Goal: Transaction & Acquisition: Purchase product/service

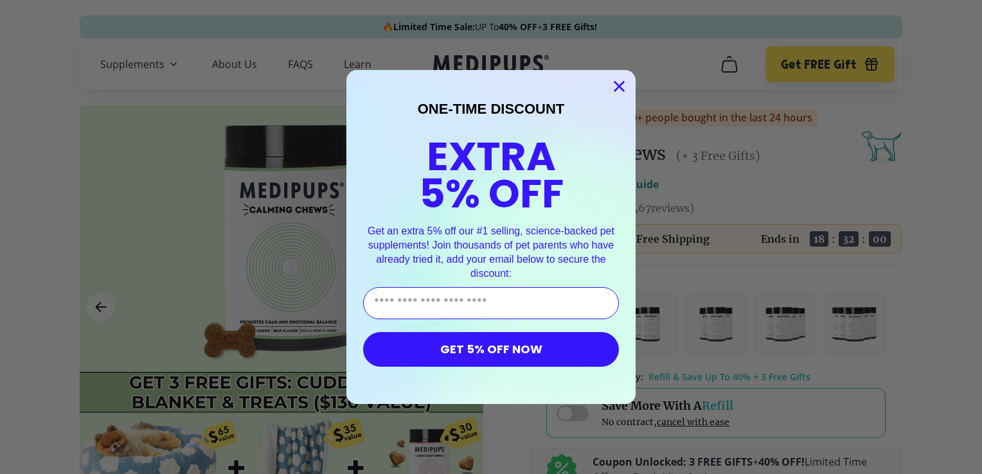
click at [613, 81] on circle "Close dialog" at bounding box center [619, 86] width 21 height 21
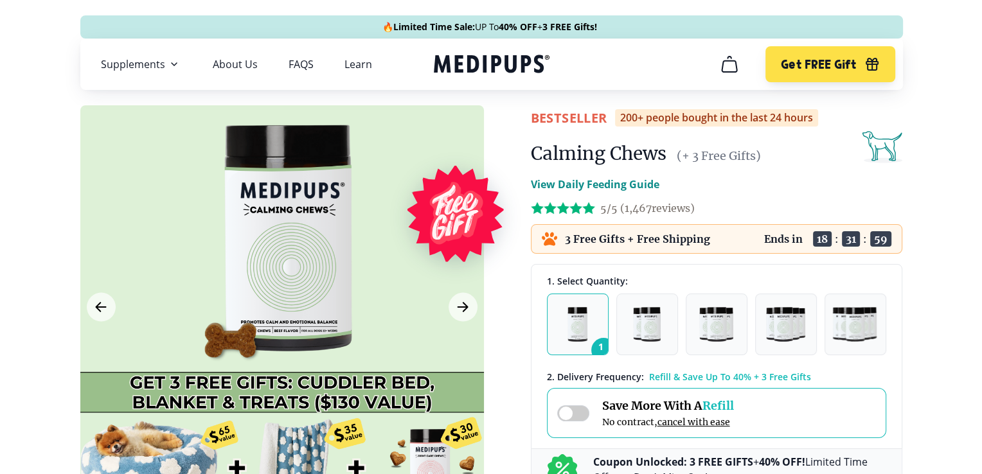
scroll to position [257, 0]
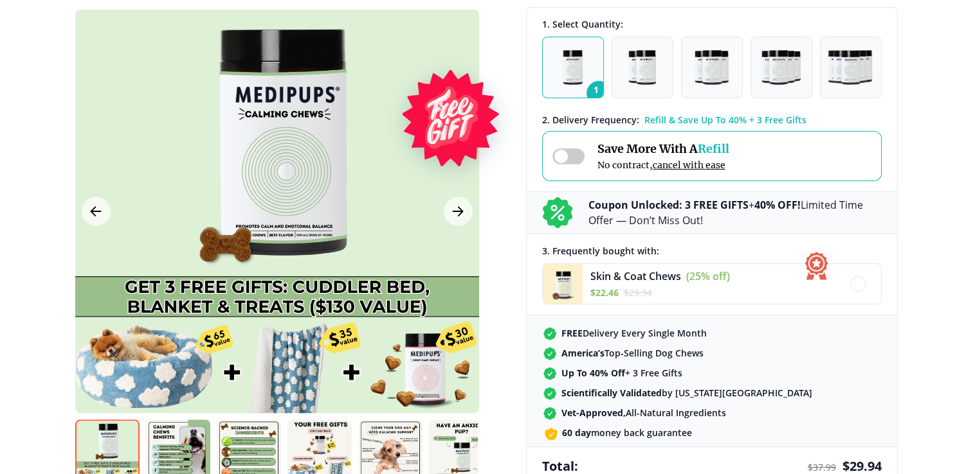
click at [289, 364] on div at bounding box center [277, 212] width 404 height 404
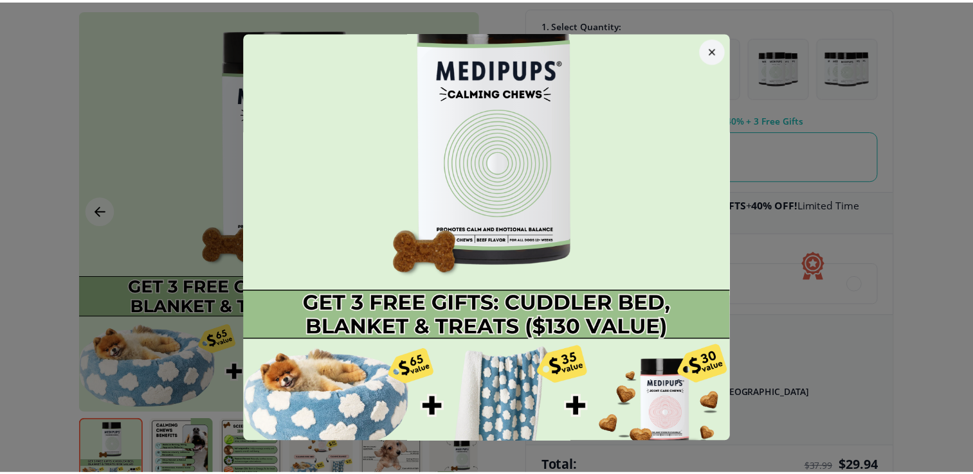
scroll to position [68, 0]
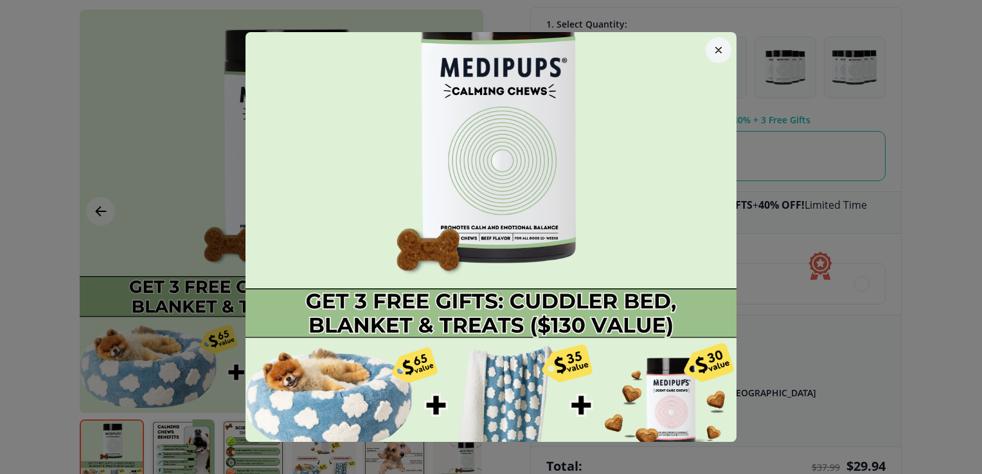
click at [715, 48] on icon "button" at bounding box center [718, 50] width 6 height 6
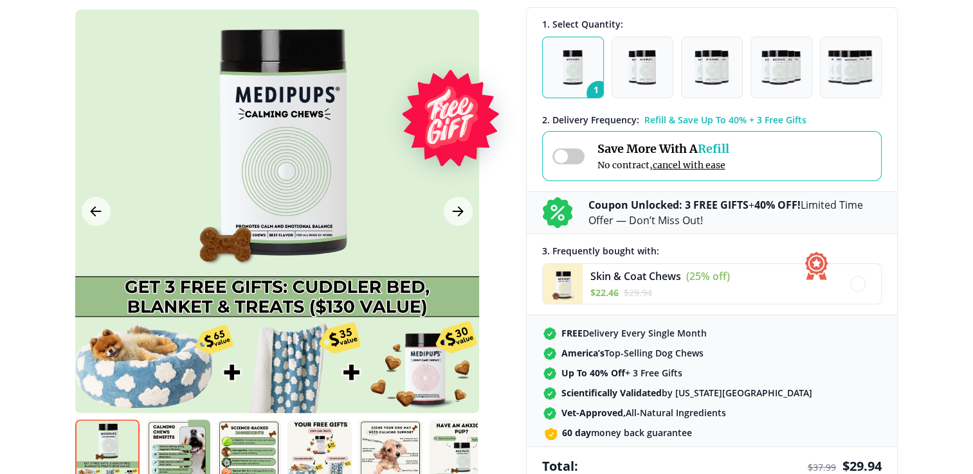
click at [424, 379] on div at bounding box center [277, 212] width 404 height 404
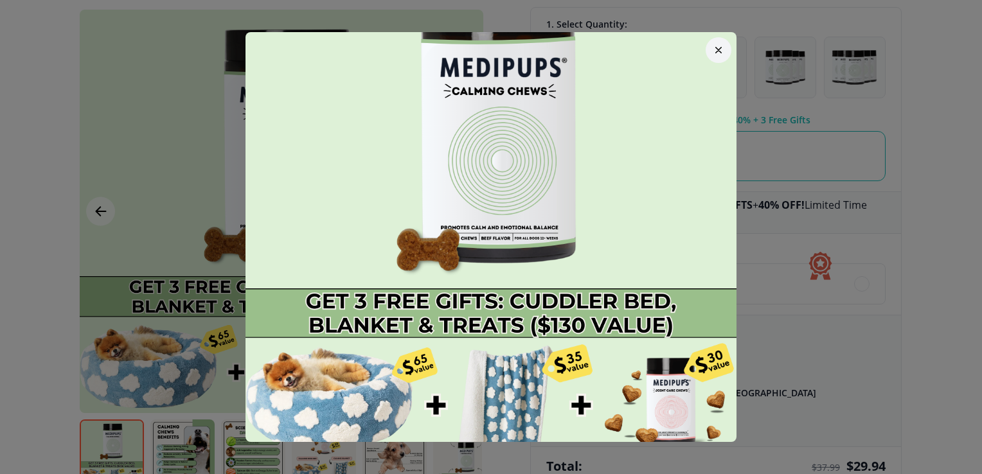
click at [638, 406] on img at bounding box center [491, 209] width 491 height 491
drag, startPoint x: 723, startPoint y: 55, endPoint x: 715, endPoint y: 49, distance: 9.6
click at [721, 53] on div at bounding box center [719, 50] width 36 height 36
click at [715, 50] on icon "button" at bounding box center [718, 50] width 6 height 6
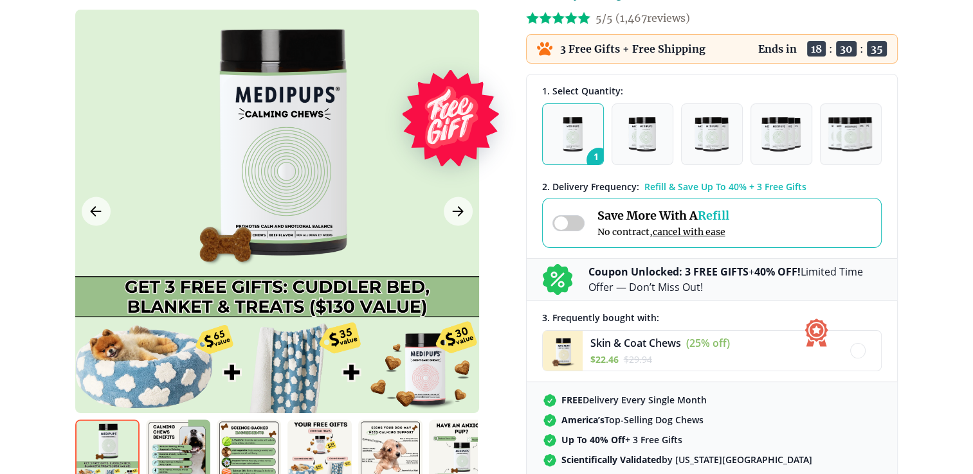
scroll to position [0, 0]
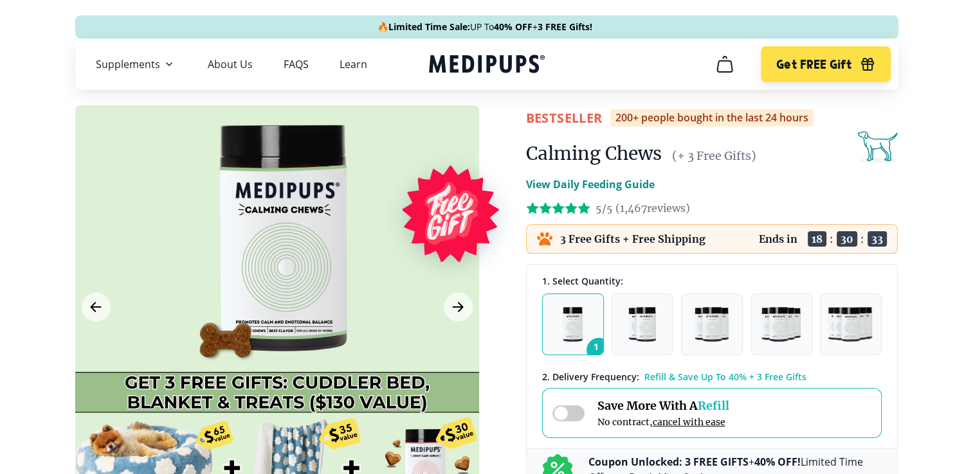
click at [630, 241] on p "3 Free Gifts + Free Shipping" at bounding box center [632, 239] width 145 height 13
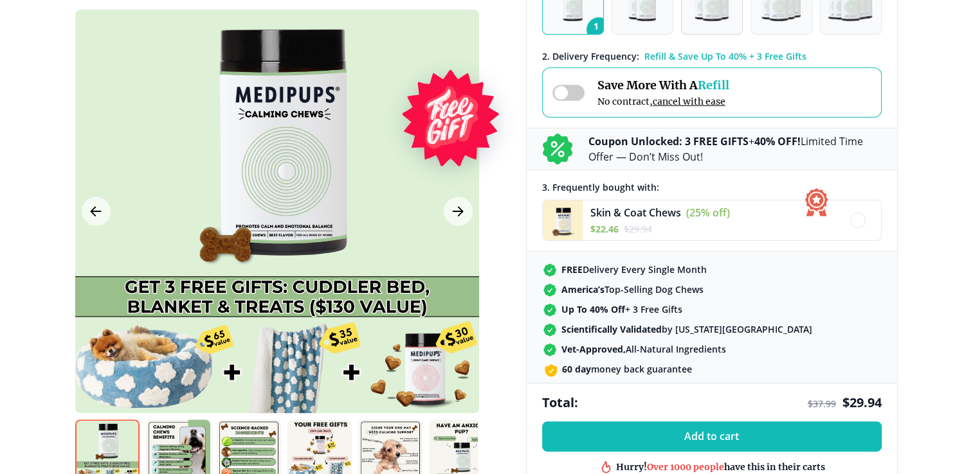
scroll to position [321, 0]
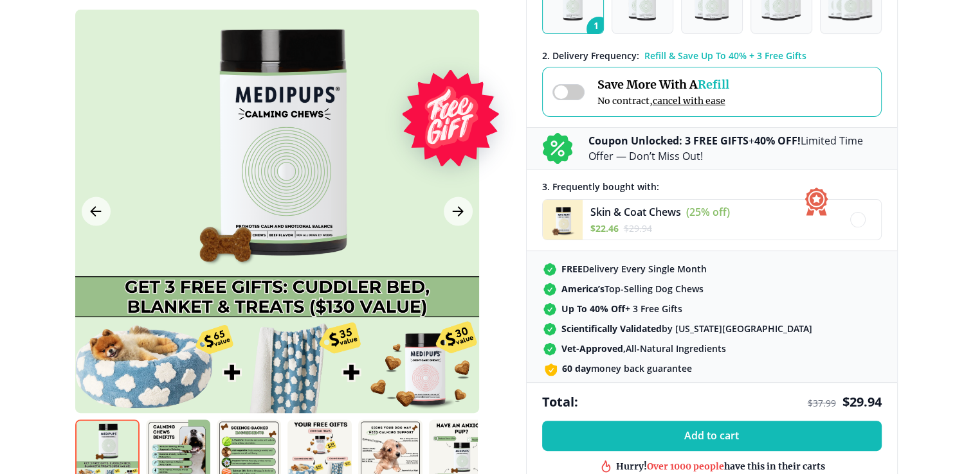
click at [710, 147] on p "Coupon Unlocked: 3 FREE GIFTS + 40% OFF! Limited Time Offer — Don’t Miss Out!" at bounding box center [734, 148] width 293 height 31
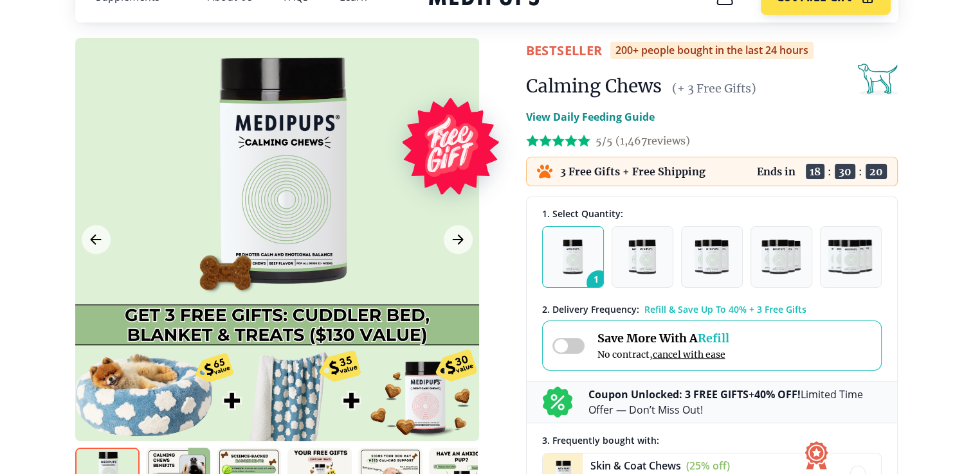
scroll to position [0, 0]
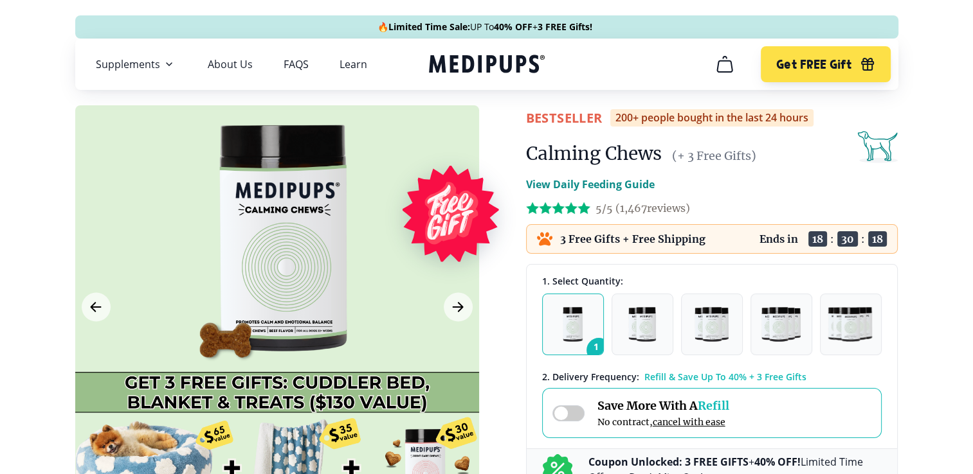
click at [612, 245] on div "3 Free Gifts + Free Shipping" at bounding box center [621, 238] width 168 height 15
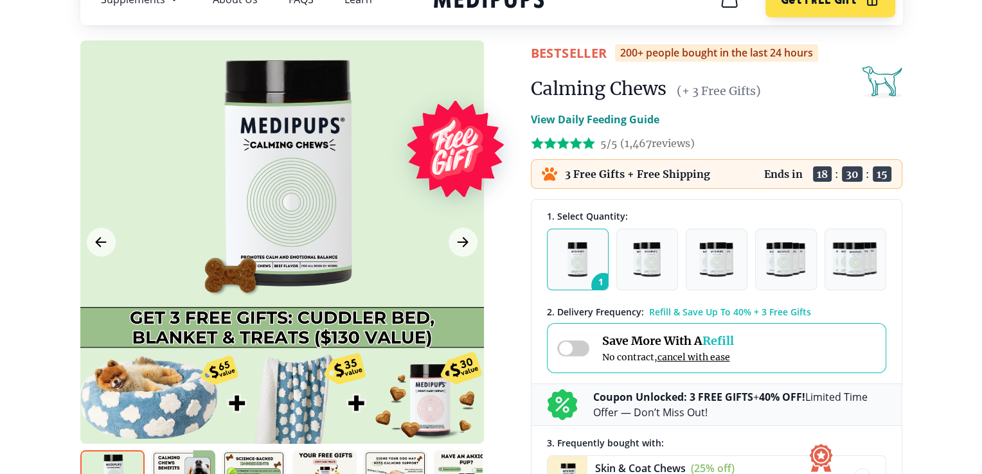
scroll to position [129, 0]
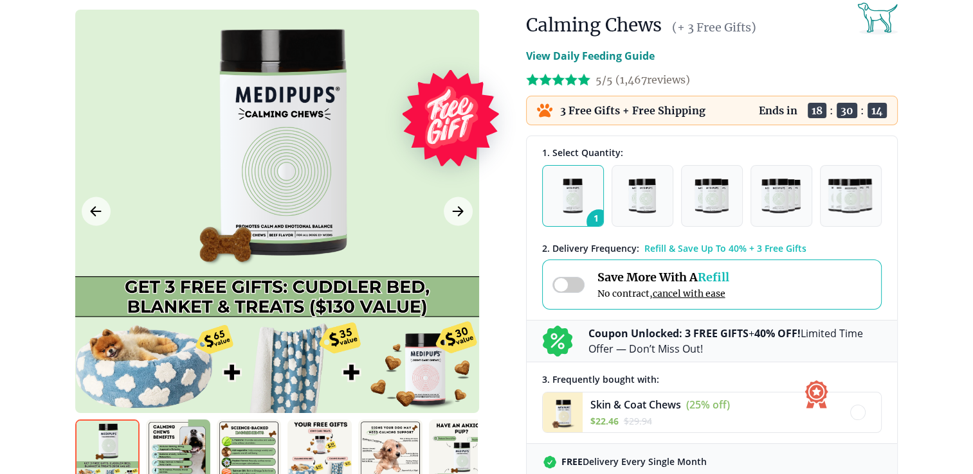
click at [567, 55] on p "View Daily Feeding Guide" at bounding box center [590, 55] width 129 height 15
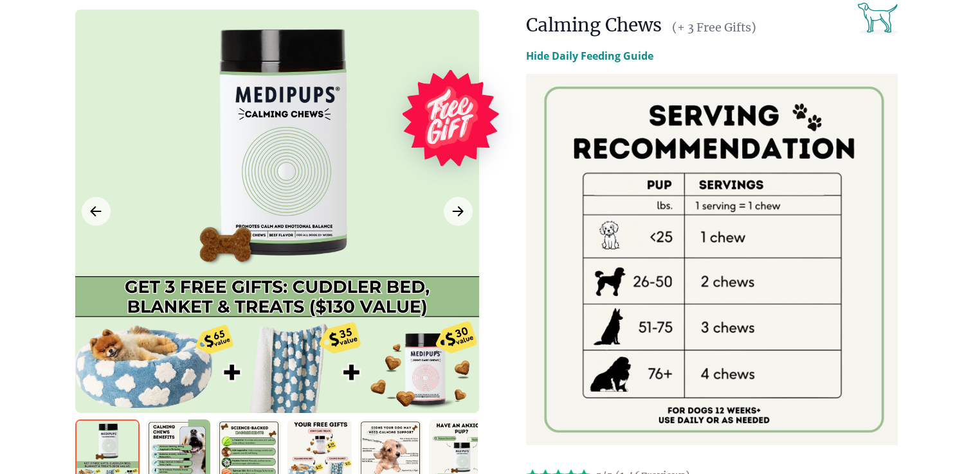
click at [665, 391] on img at bounding box center [712, 260] width 372 height 372
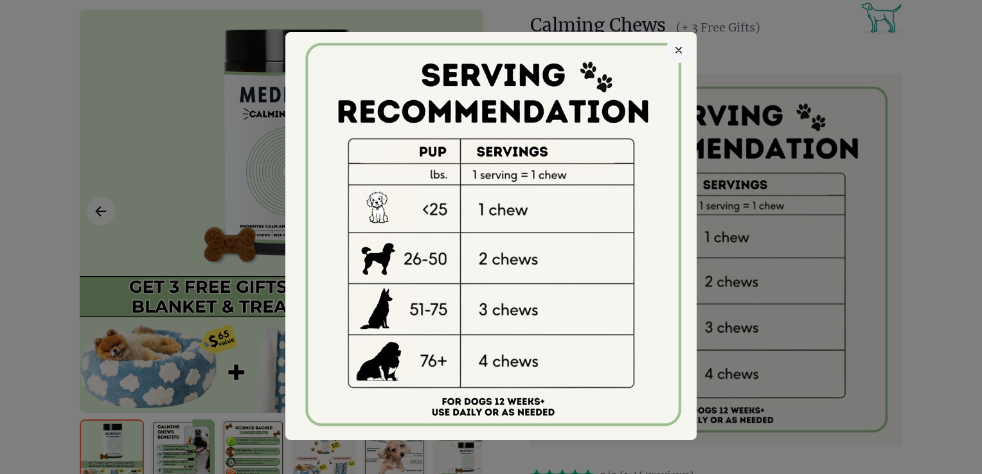
click at [676, 48] on icon "button" at bounding box center [679, 50] width 6 height 6
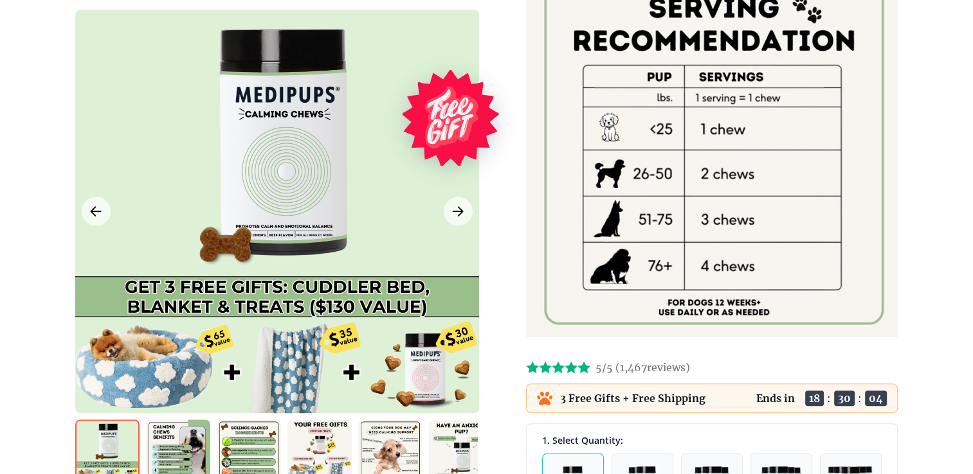
scroll to position [386, 0]
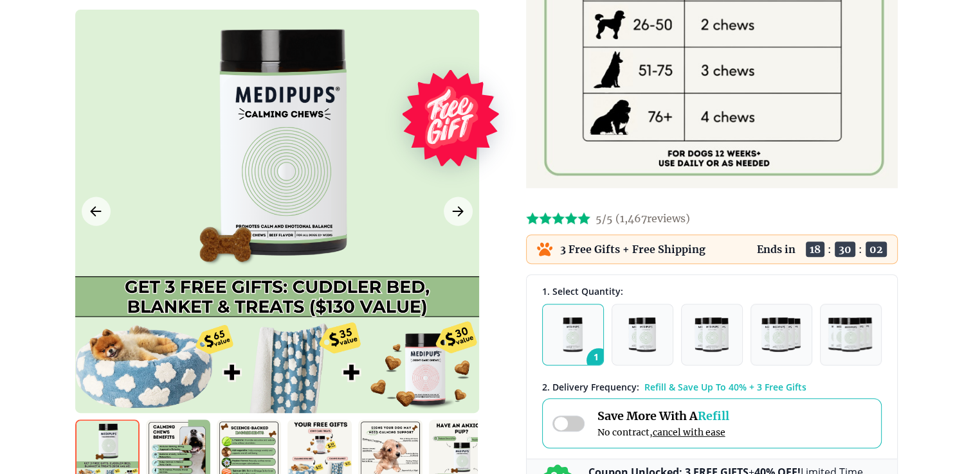
click at [692, 248] on p "3 Free Gifts + Free Shipping" at bounding box center [632, 249] width 145 height 13
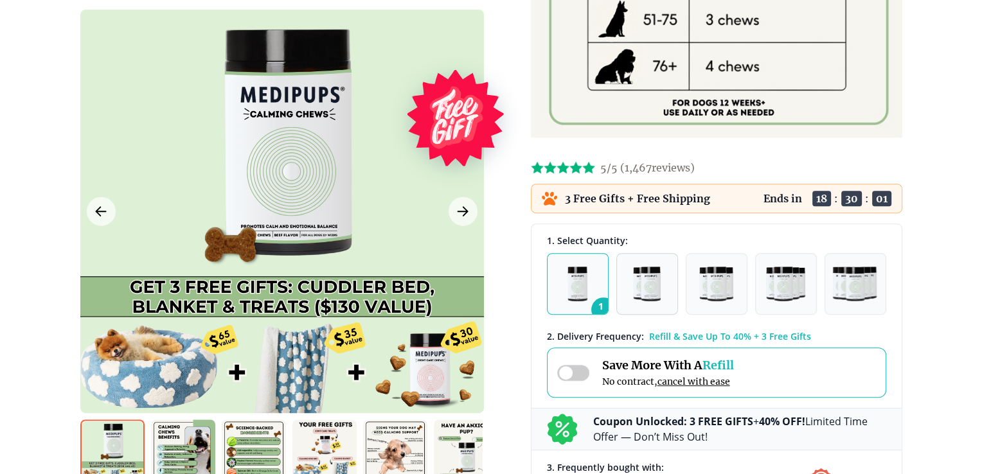
scroll to position [514, 0]
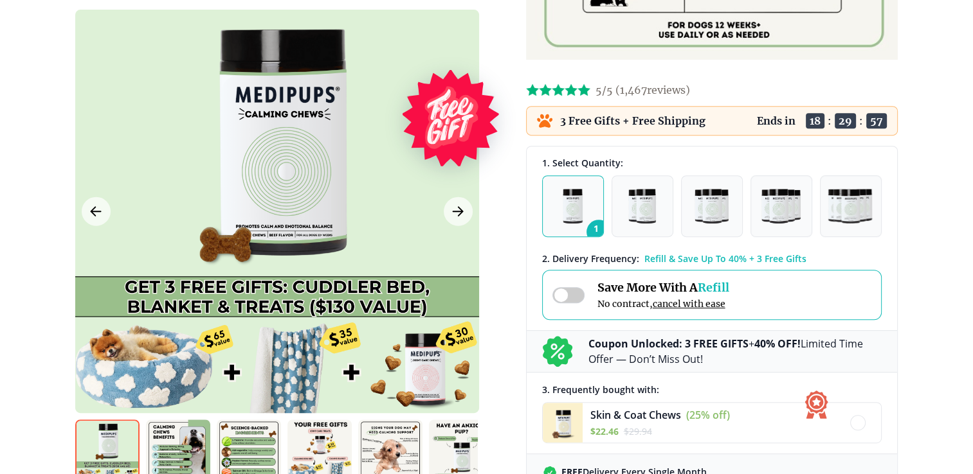
click at [281, 364] on div at bounding box center [277, 212] width 404 height 404
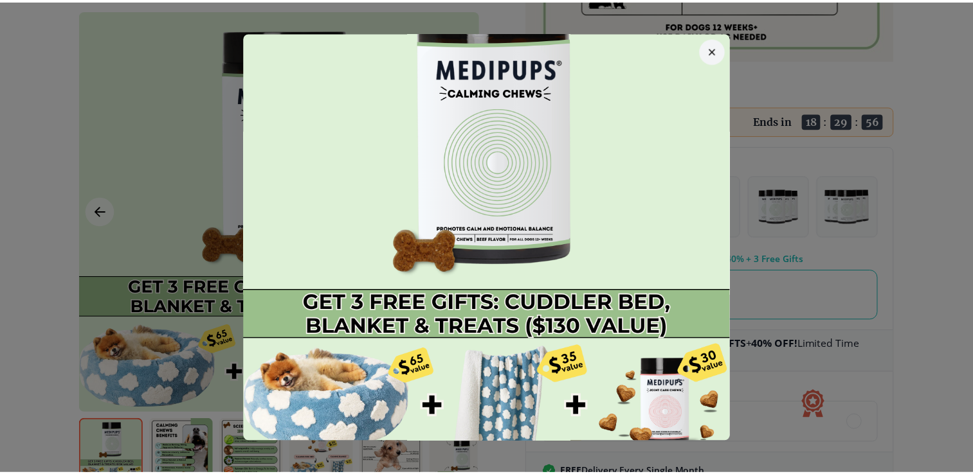
scroll to position [68, 0]
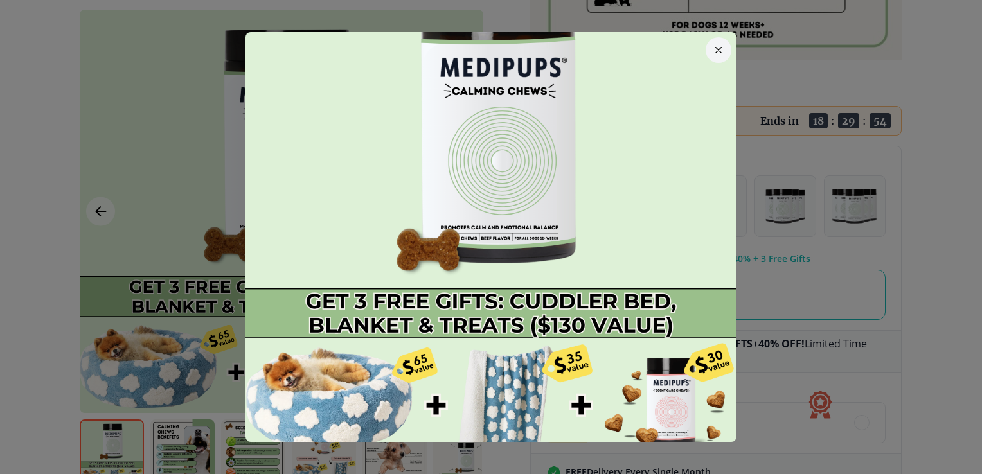
click at [492, 137] on img at bounding box center [491, 209] width 491 height 491
click at [715, 48] on button "button" at bounding box center [719, 50] width 26 height 26
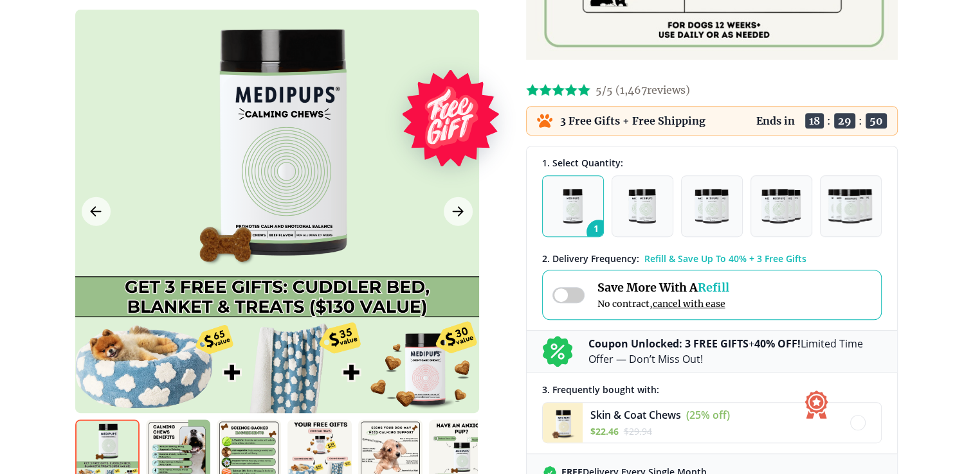
click at [582, 213] on button "1" at bounding box center [573, 206] width 62 height 62
click at [563, 192] on img "button" at bounding box center [572, 206] width 20 height 35
click at [564, 201] on img "button" at bounding box center [572, 206] width 20 height 35
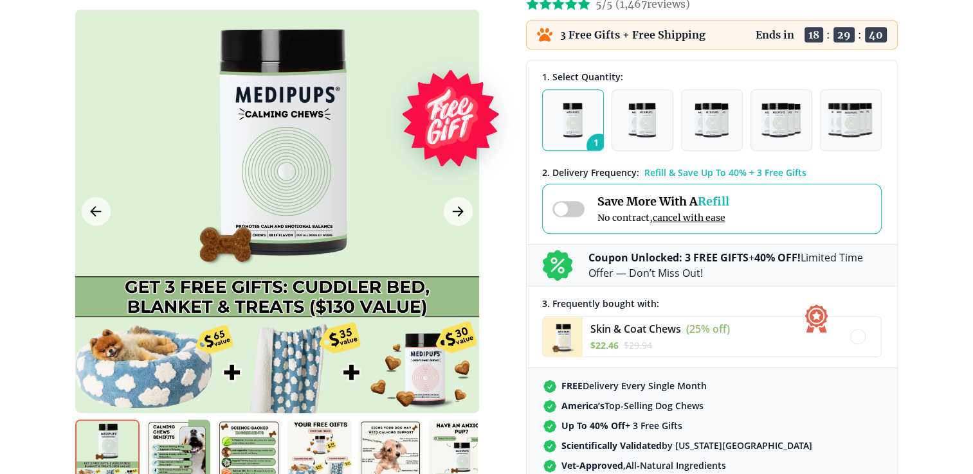
scroll to position [707, 0]
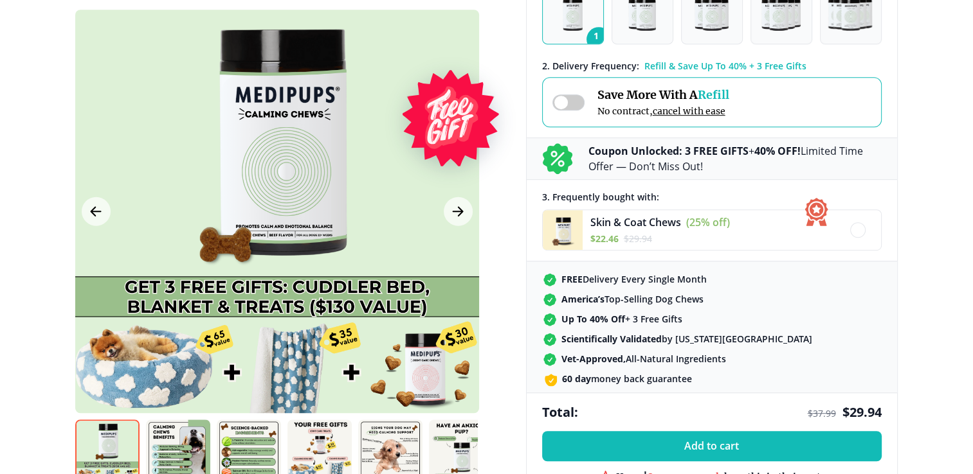
click at [613, 153] on b "Coupon Unlocked: 3 FREE GIFTS" at bounding box center [668, 151] width 160 height 14
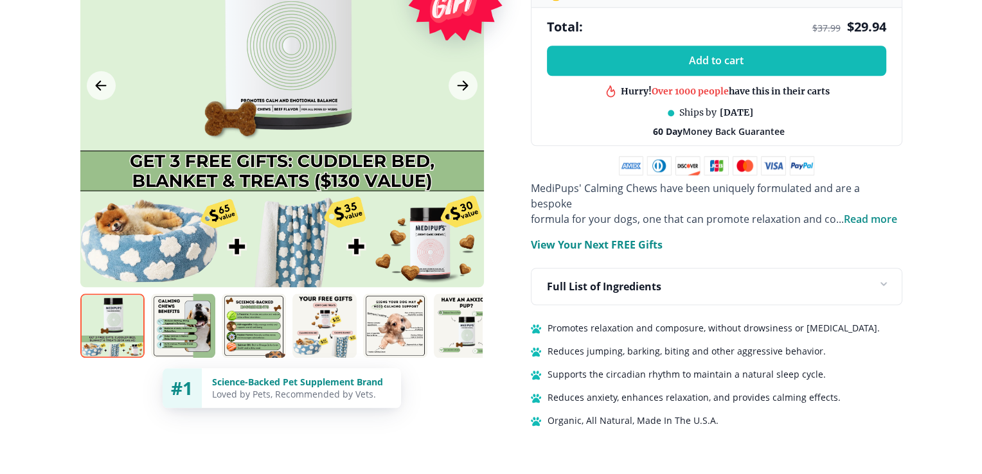
scroll to position [964, 0]
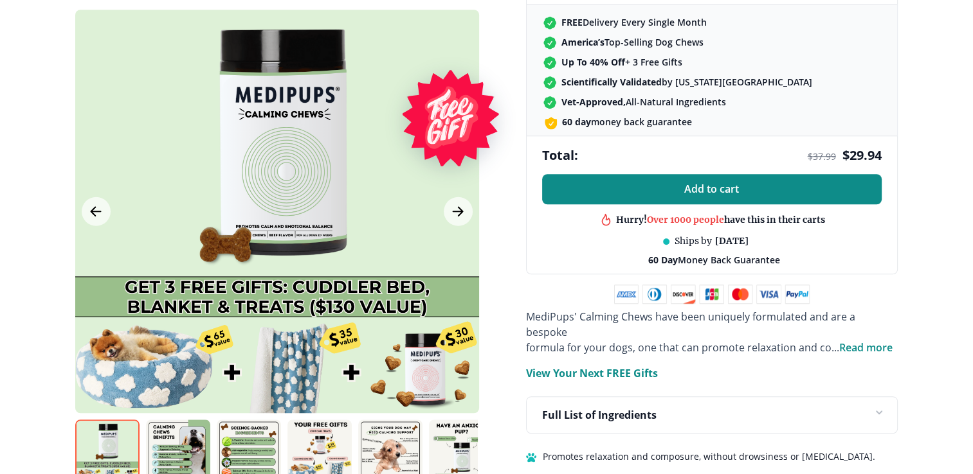
click at [694, 187] on span "Add to cart" at bounding box center [711, 189] width 55 height 12
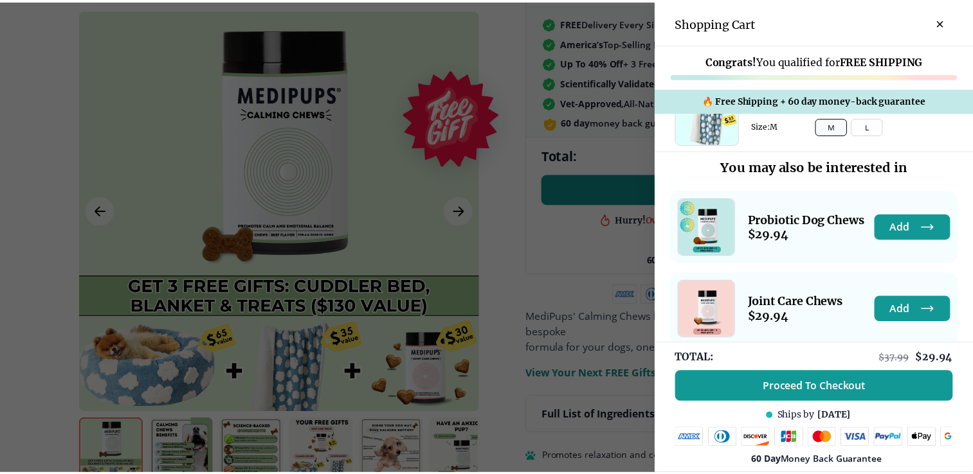
scroll to position [301, 0]
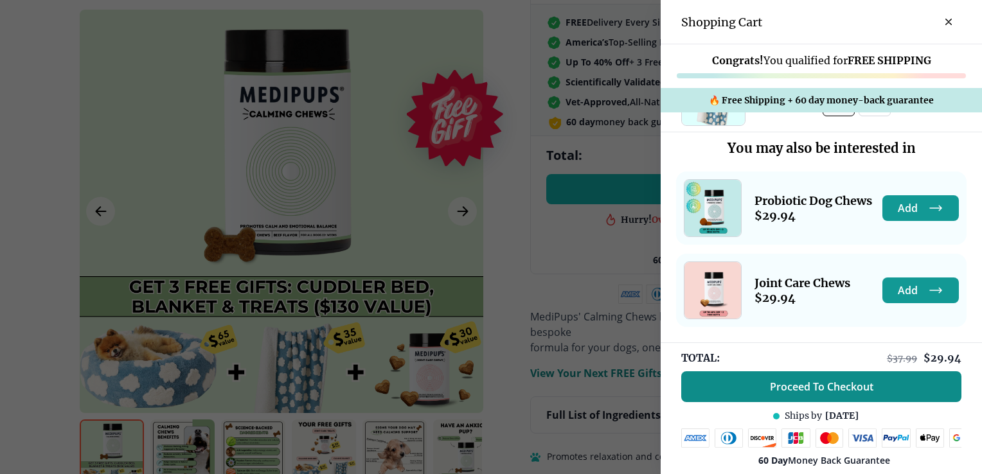
click at [844, 381] on span "Proceed To Checkout" at bounding box center [821, 387] width 103 height 13
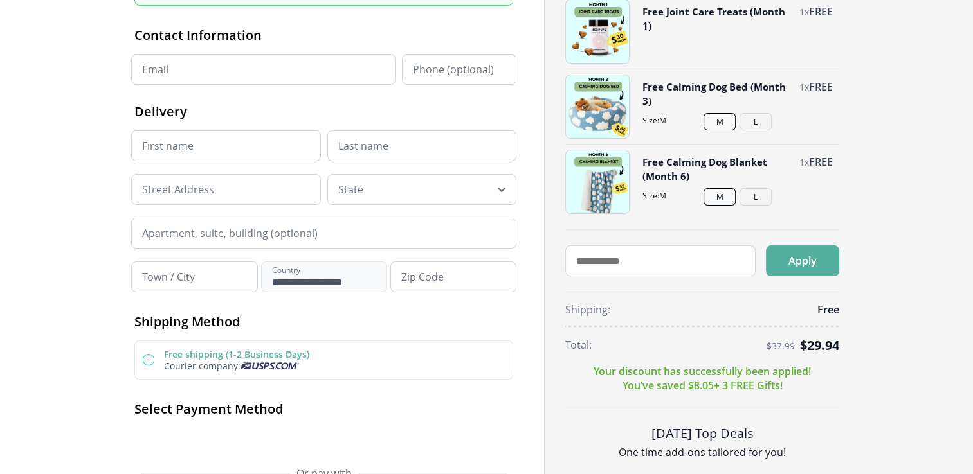
scroll to position [257, 0]
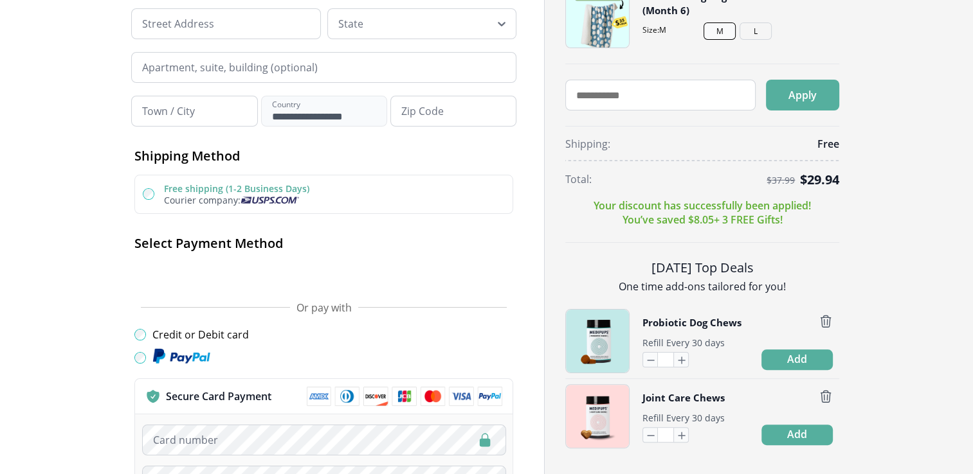
click at [139, 362] on div at bounding box center [140, 358] width 12 height 12
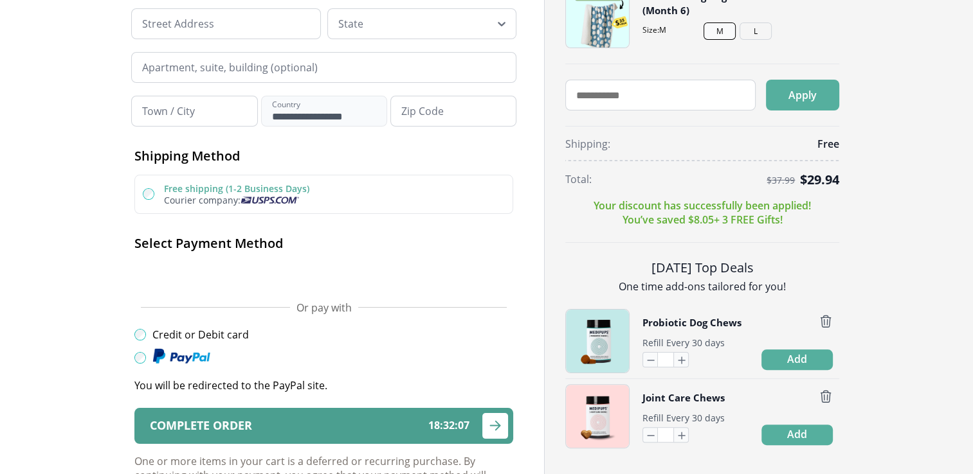
click at [498, 428] on icon "submit" at bounding box center [494, 426] width 15 height 16
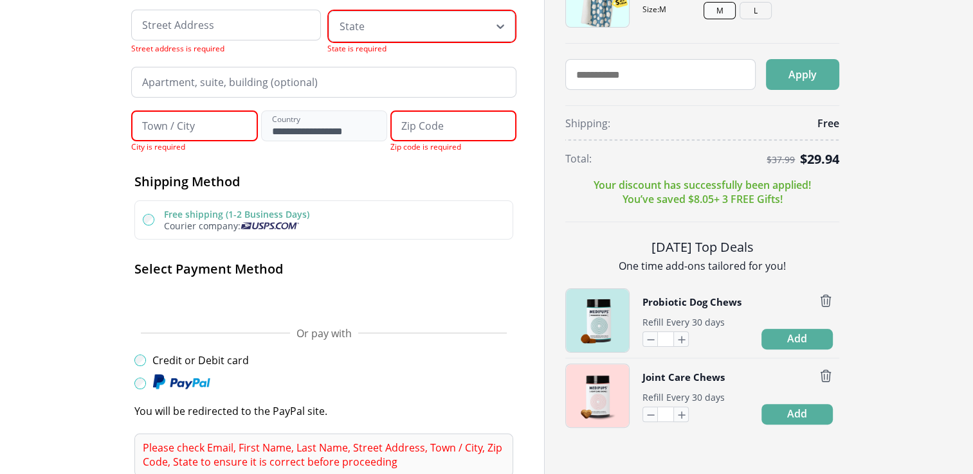
scroll to position [0, 0]
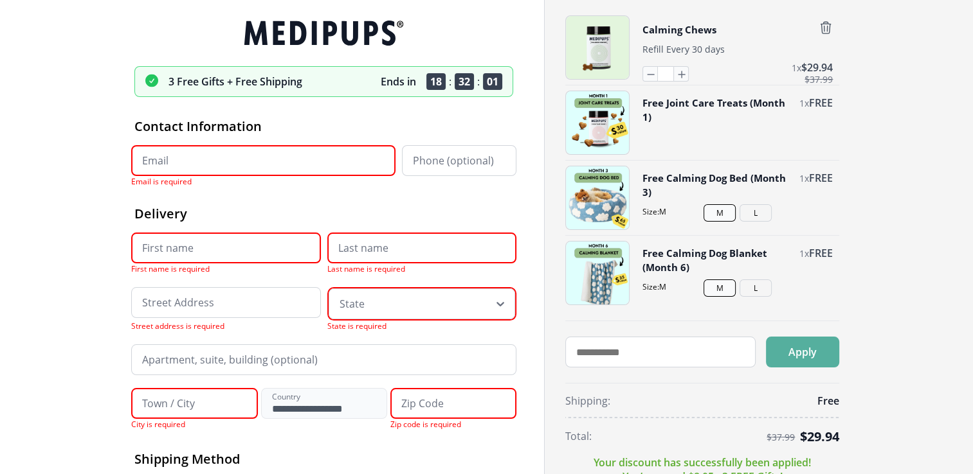
click at [274, 160] on input "Email" at bounding box center [263, 160] width 264 height 31
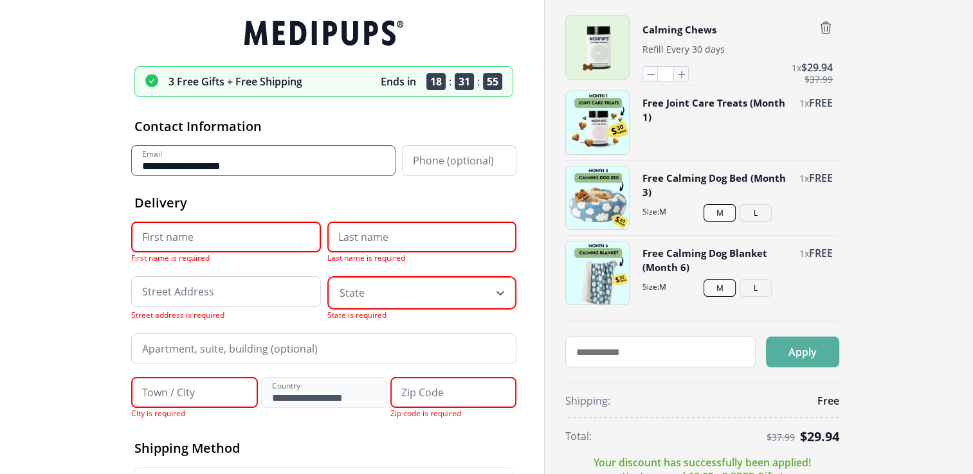
type input "**********"
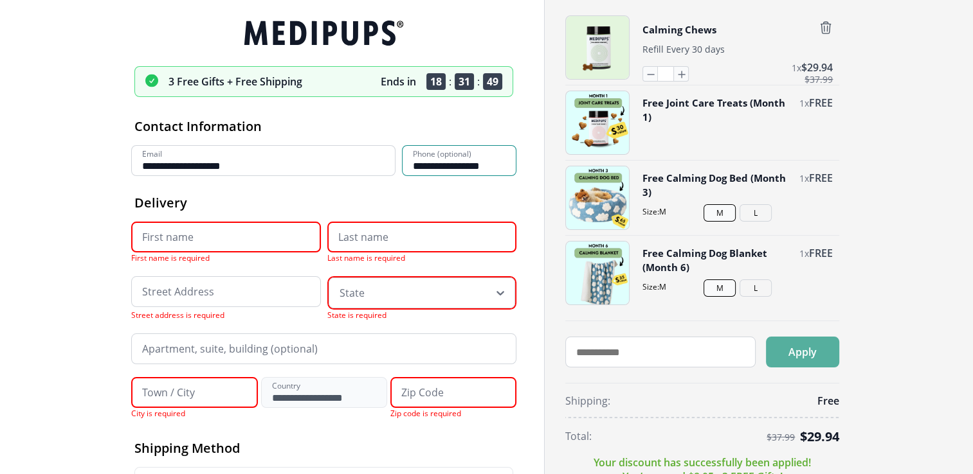
type input "**********"
click at [293, 242] on input "First name" at bounding box center [226, 237] width 190 height 31
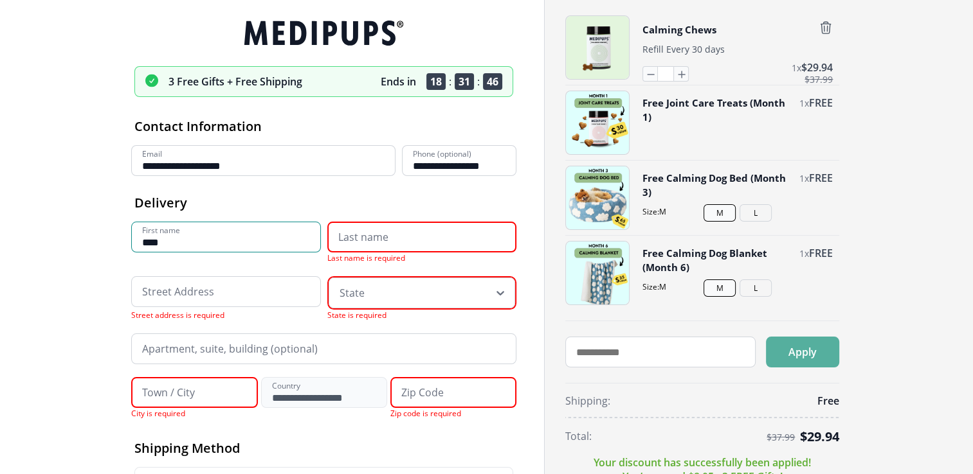
drag, startPoint x: 174, startPoint y: 246, endPoint x: 6, endPoint y: 236, distance: 167.5
type input "****"
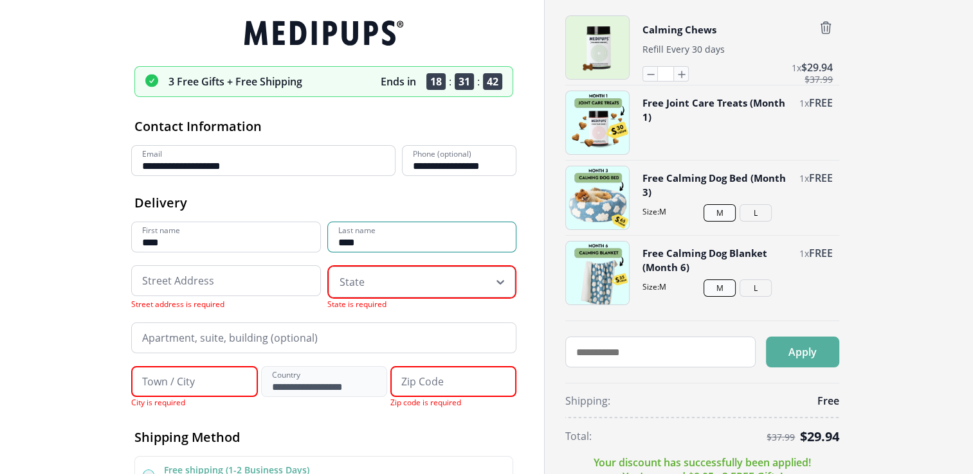
type input "****"
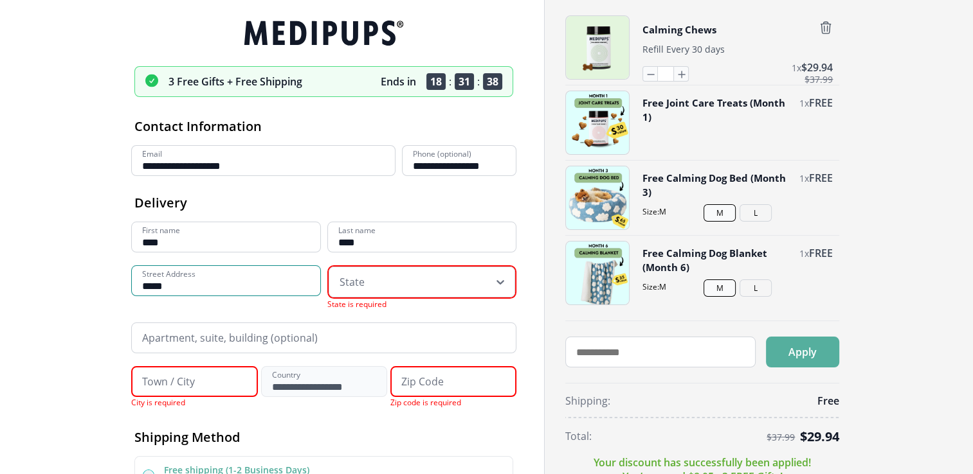
type input "**********"
type input "**"
type input "*******"
type input "**********"
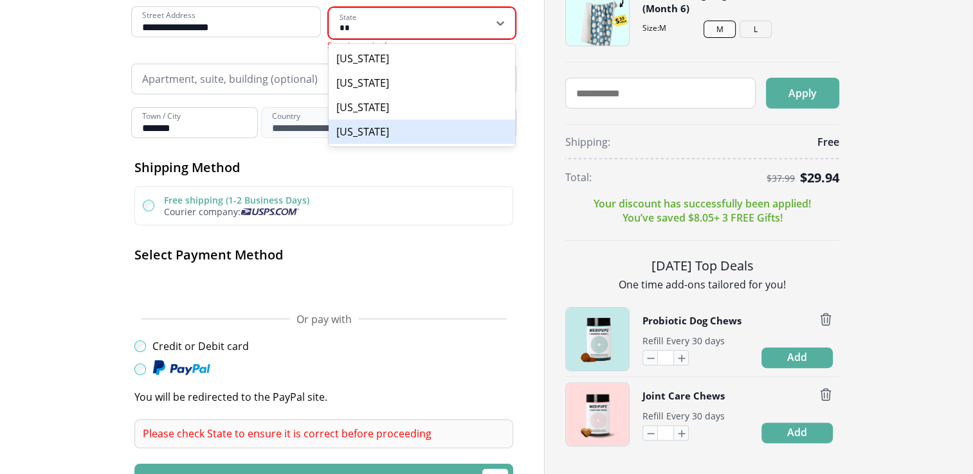
scroll to position [177, 0]
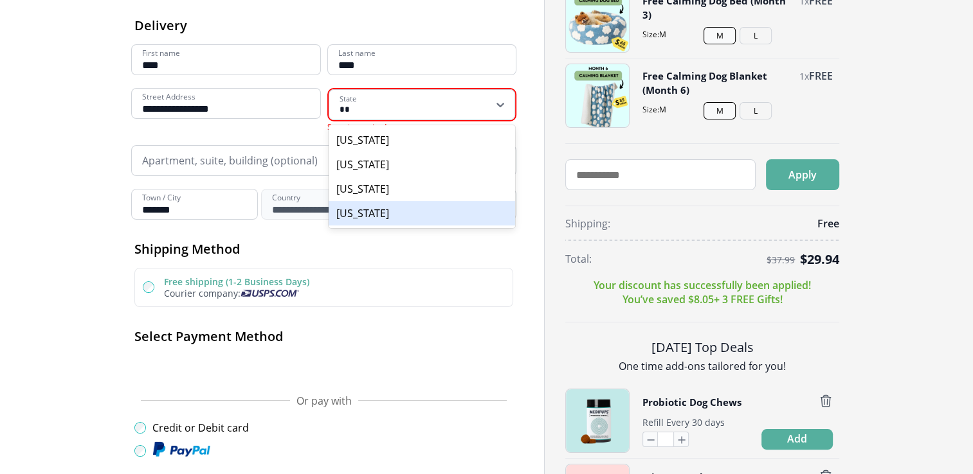
click at [207, 161] on input "Apartment, suite, building (optional)" at bounding box center [323, 160] width 385 height 31
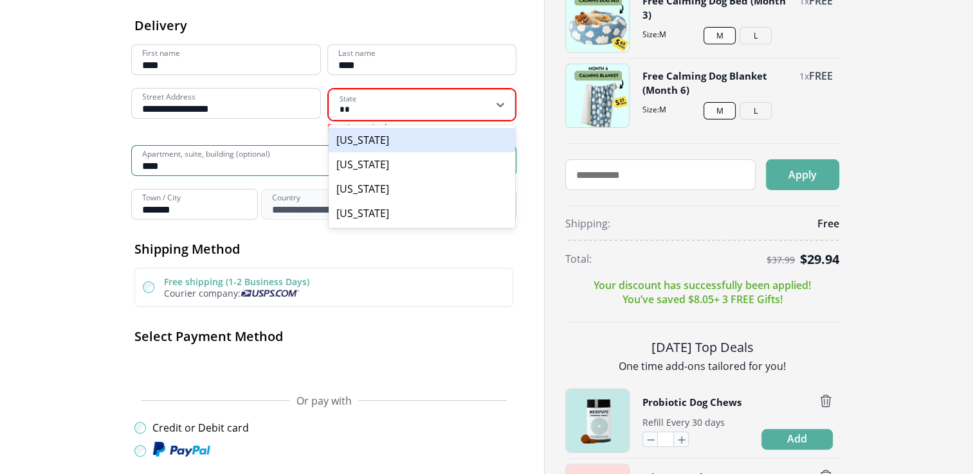
type input "****"
click at [463, 107] on div "**" at bounding box center [413, 105] width 148 height 26
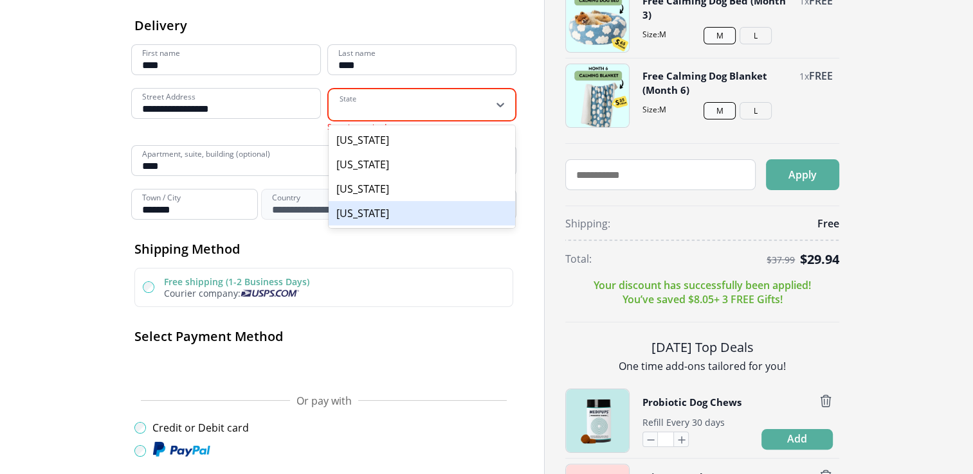
click at [461, 285] on div "Free shipping (1-2 Business Days) Courier company:" at bounding box center [333, 287] width 338 height 24
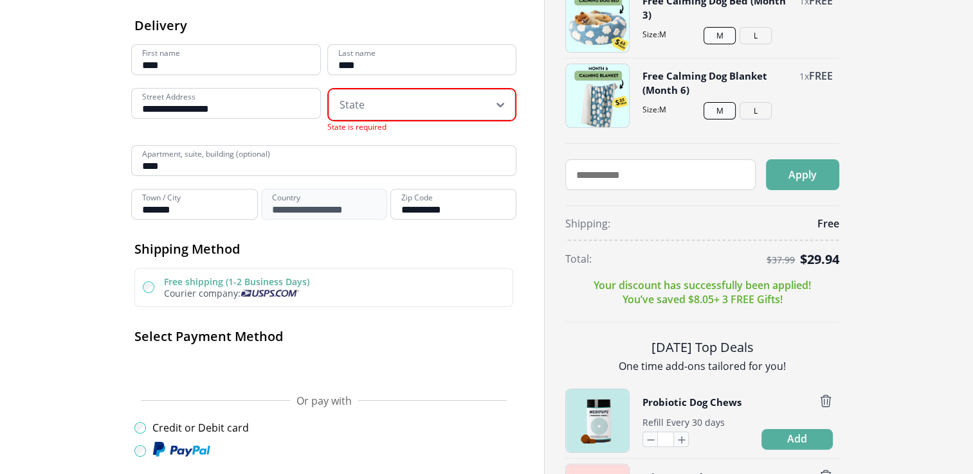
click at [399, 99] on div at bounding box center [413, 105] width 148 height 26
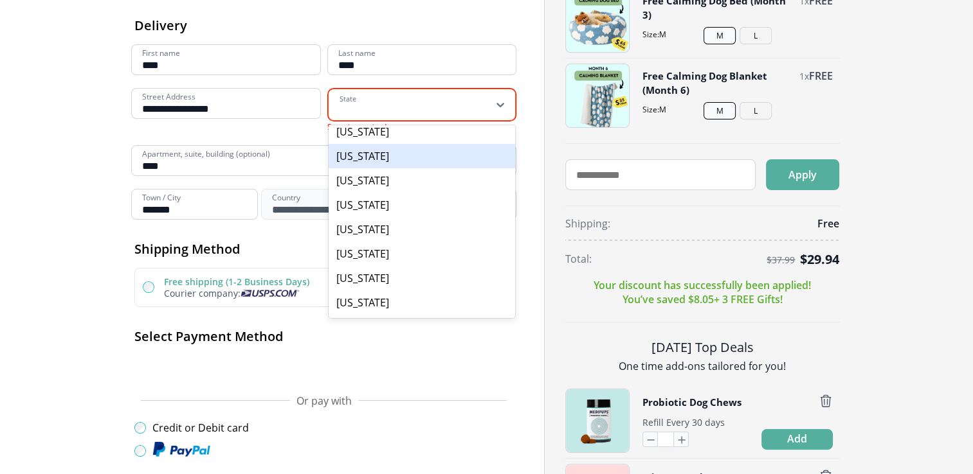
scroll to position [1142, 0]
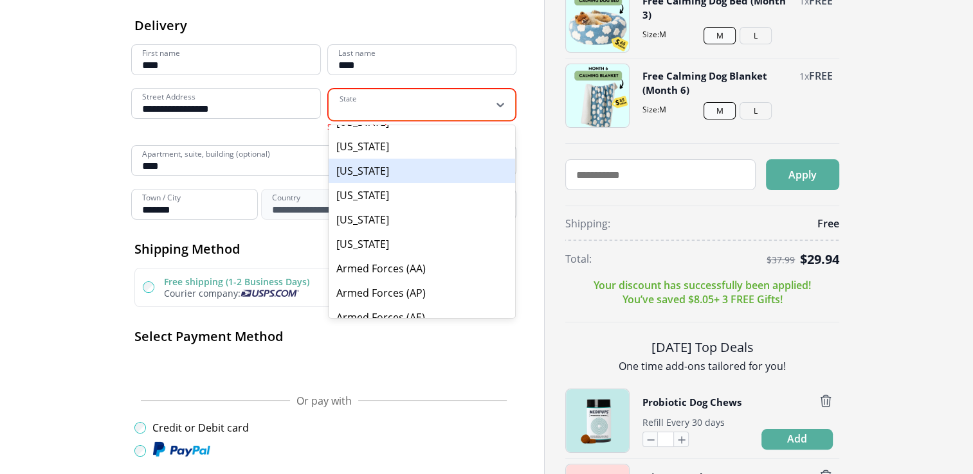
click at [365, 165] on div "Washington" at bounding box center [421, 171] width 187 height 24
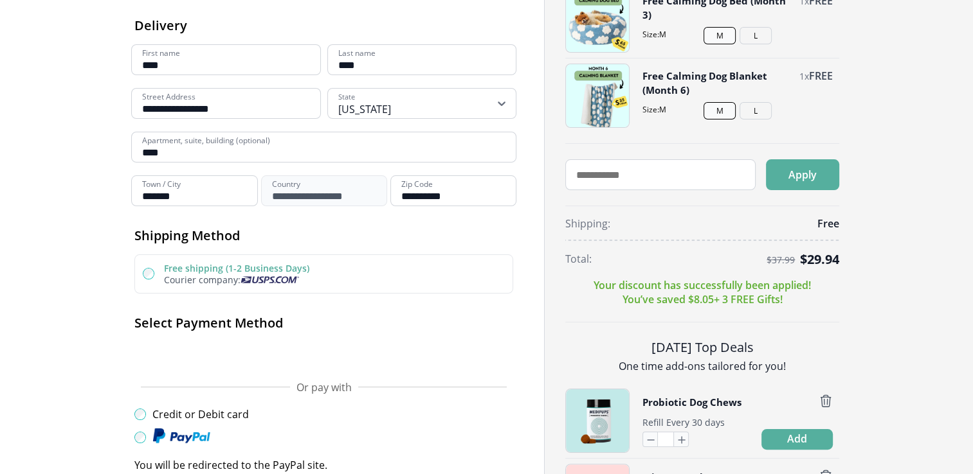
click at [385, 278] on div "Free shipping (1-2 Business Days) Courier company:" at bounding box center [333, 274] width 338 height 24
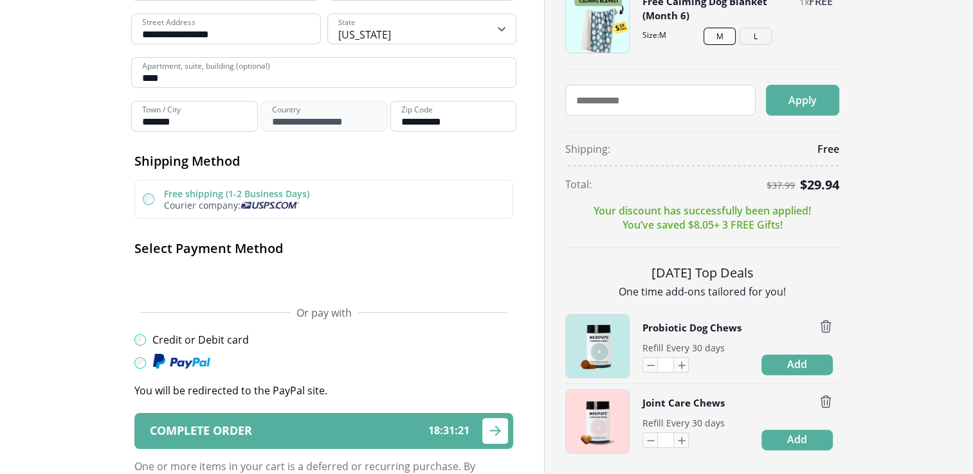
scroll to position [306, 0]
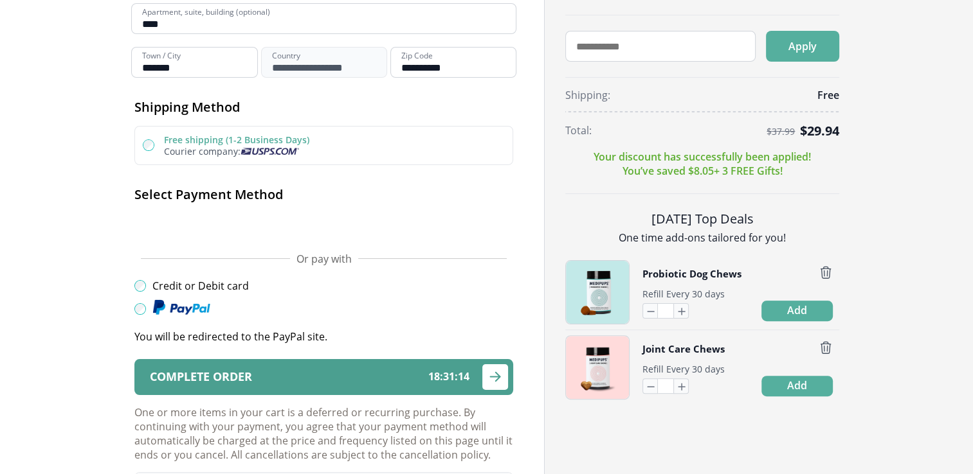
click at [452, 385] on button "Complete order 18 : 31 : 14" at bounding box center [323, 377] width 379 height 36
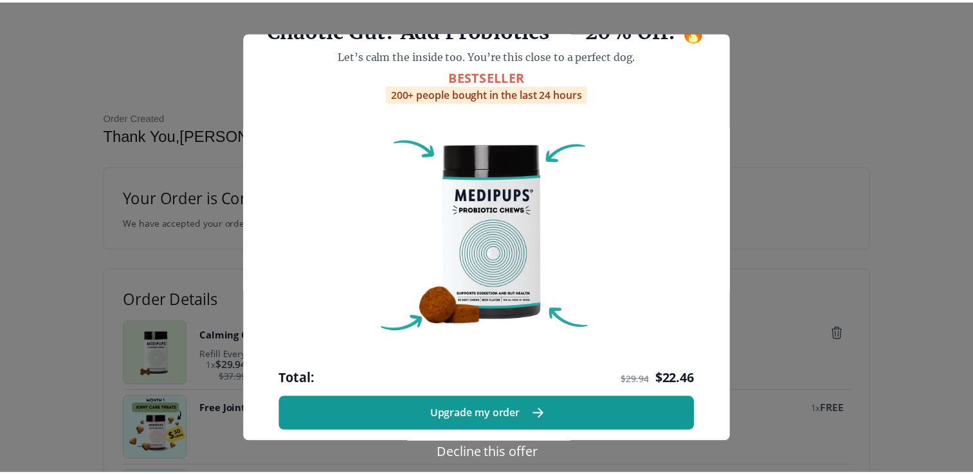
scroll to position [72, 0]
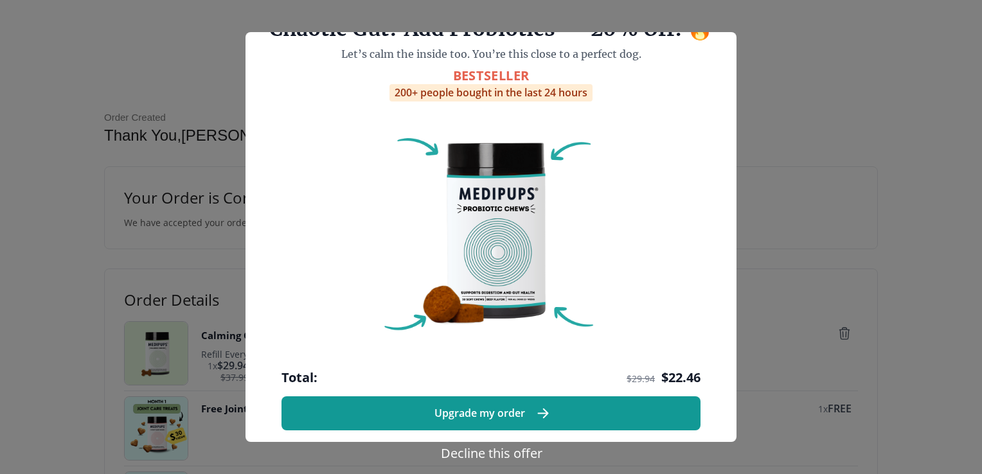
click at [509, 454] on button "Decline this offer" at bounding box center [491, 453] width 109 height 19
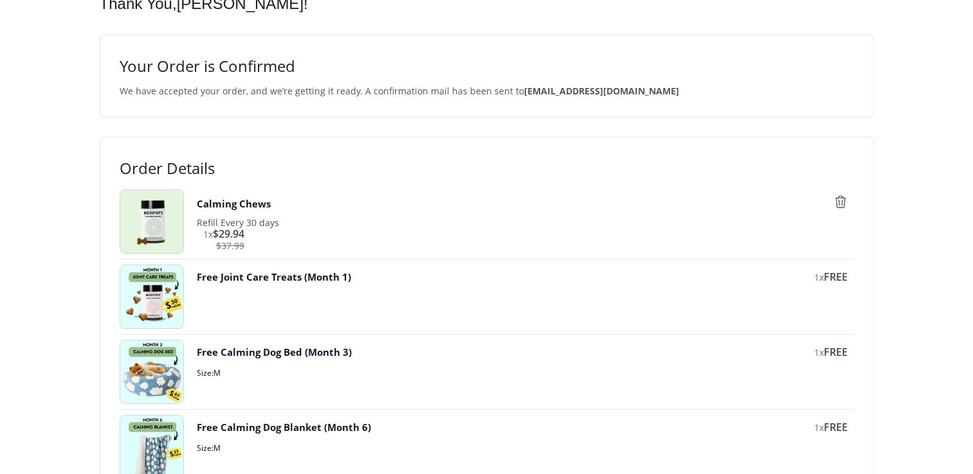
scroll to position [0, 0]
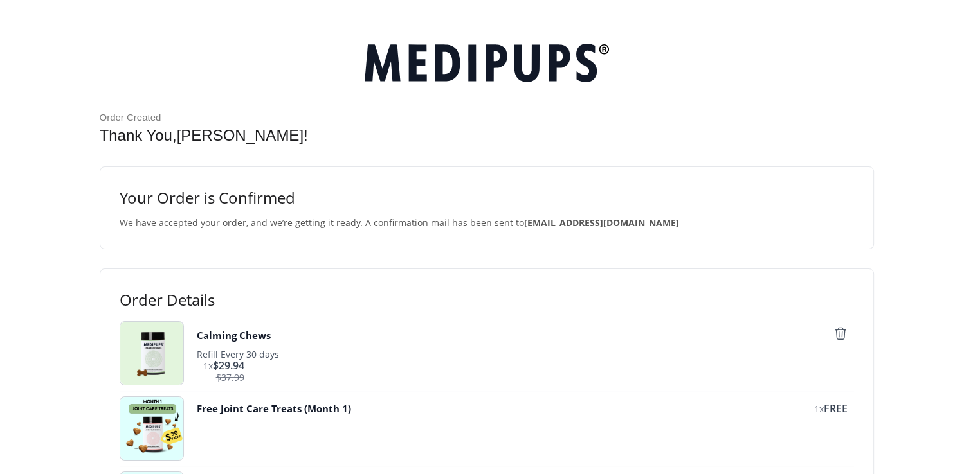
drag, startPoint x: 926, startPoint y: 132, endPoint x: 915, endPoint y: 117, distance: 18.9
drag, startPoint x: 739, startPoint y: 99, endPoint x: 676, endPoint y: 14, distance: 105.3
click at [221, 49] on link at bounding box center [486, 62] width 892 height 45
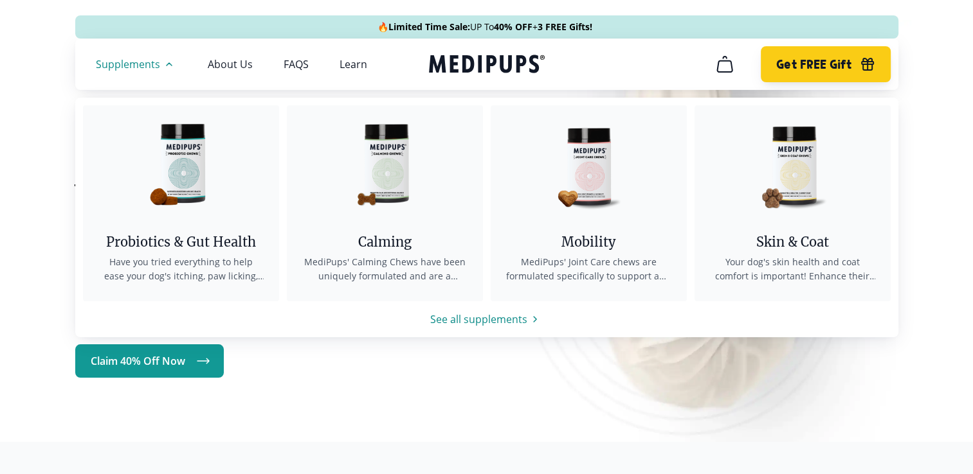
click at [857, 64] on button "Get FREE Gift" at bounding box center [824, 64] width 129 height 36
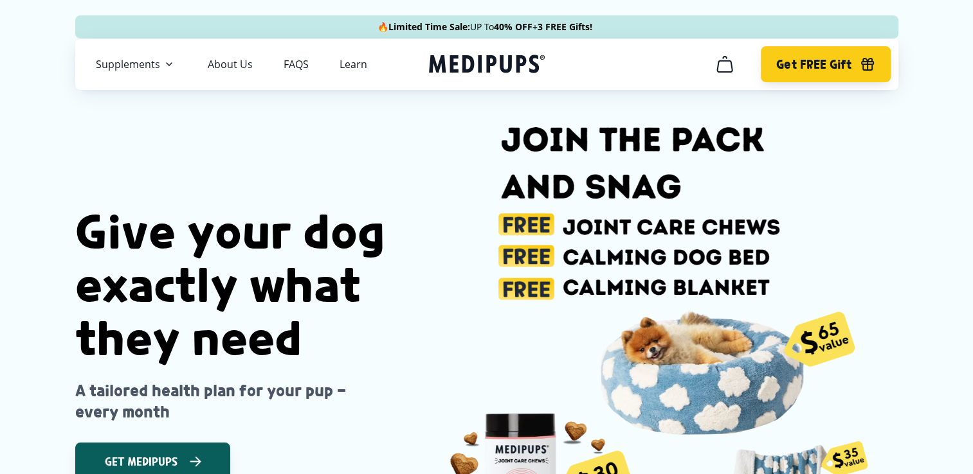
scroll to position [0, 24]
click at [445, 248] on img at bounding box center [640, 341] width 472 height 472
